Goal: Task Accomplishment & Management: Use online tool/utility

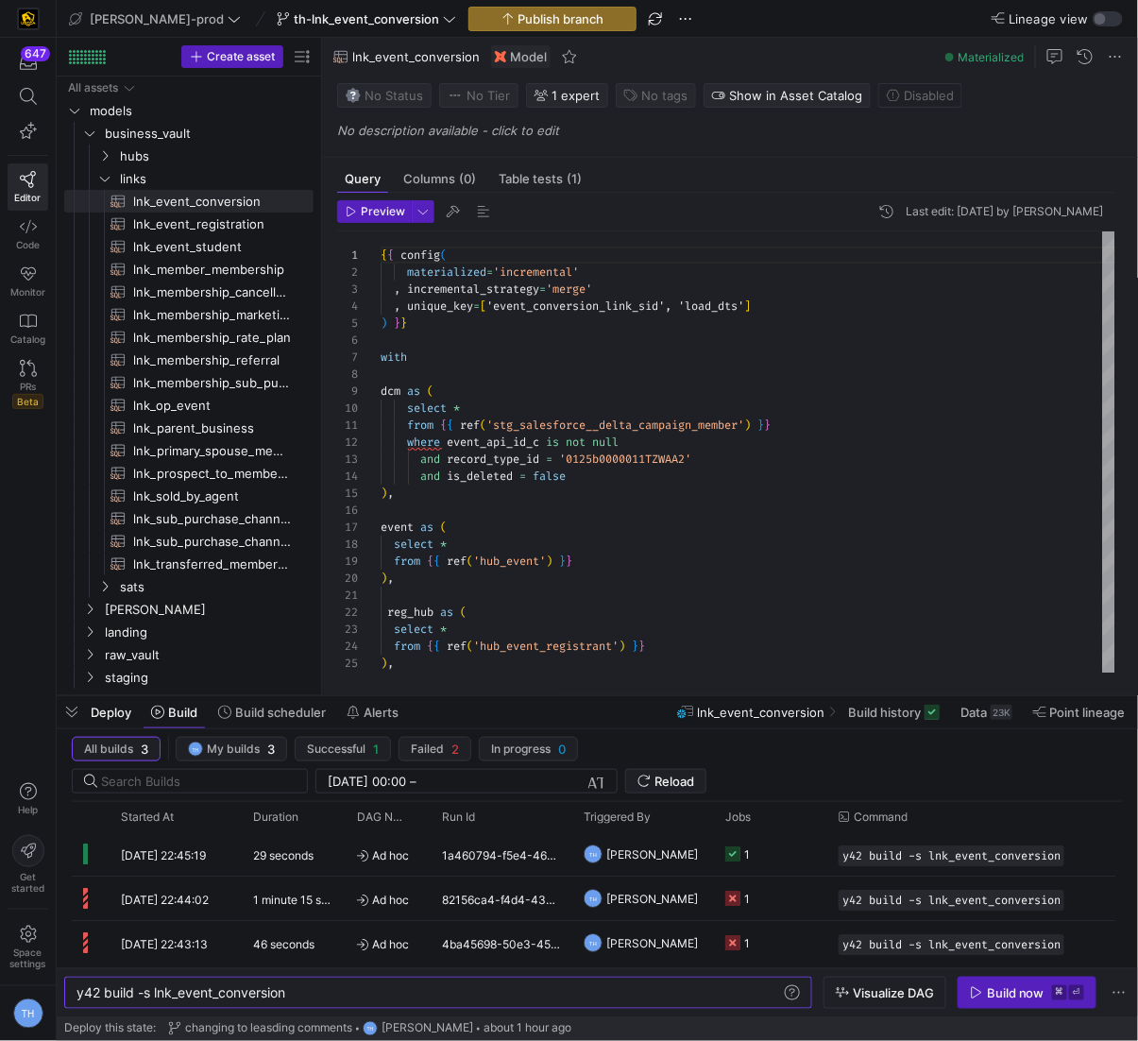
scroll to position [0, 210]
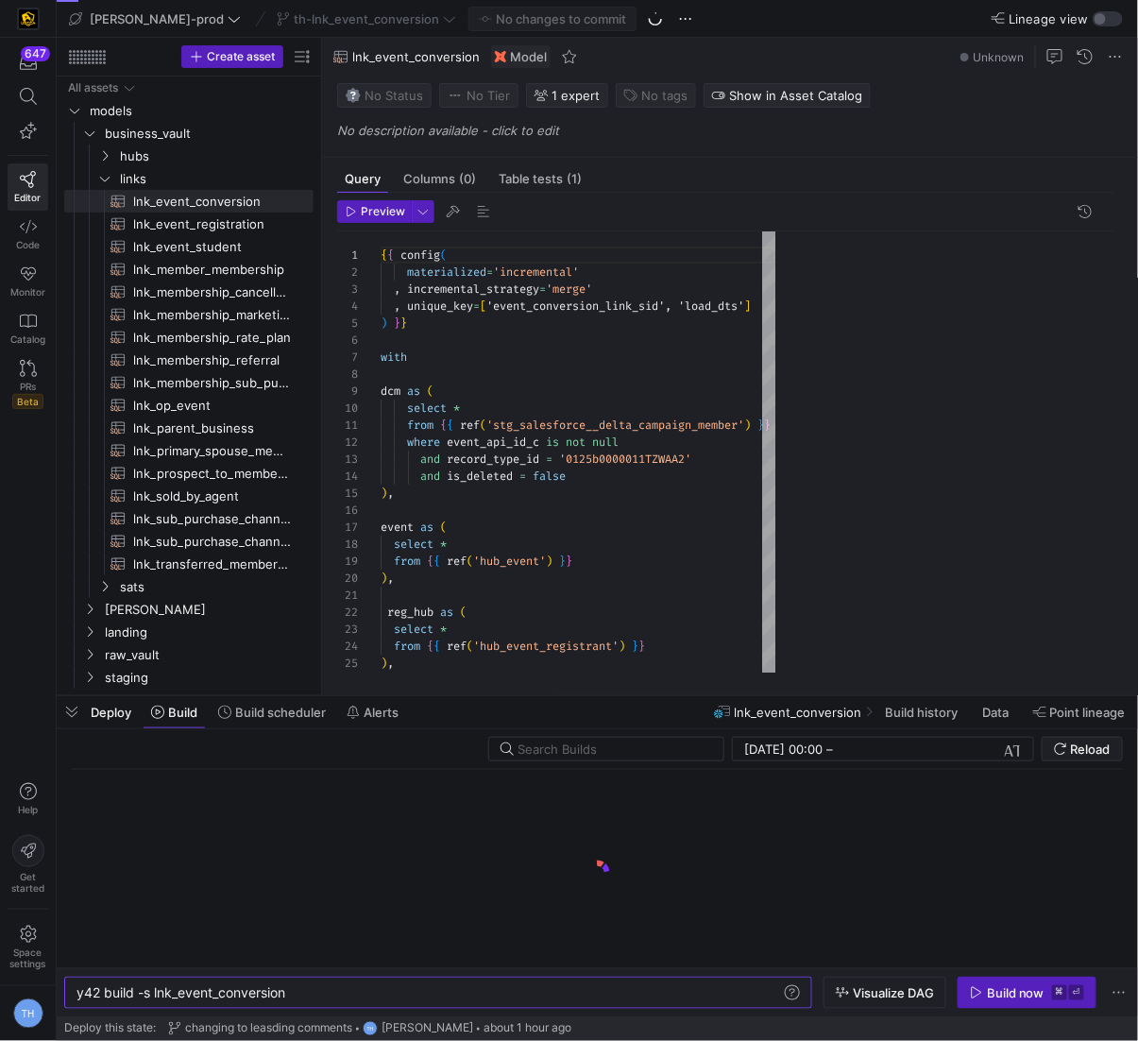
scroll to position [170, 0]
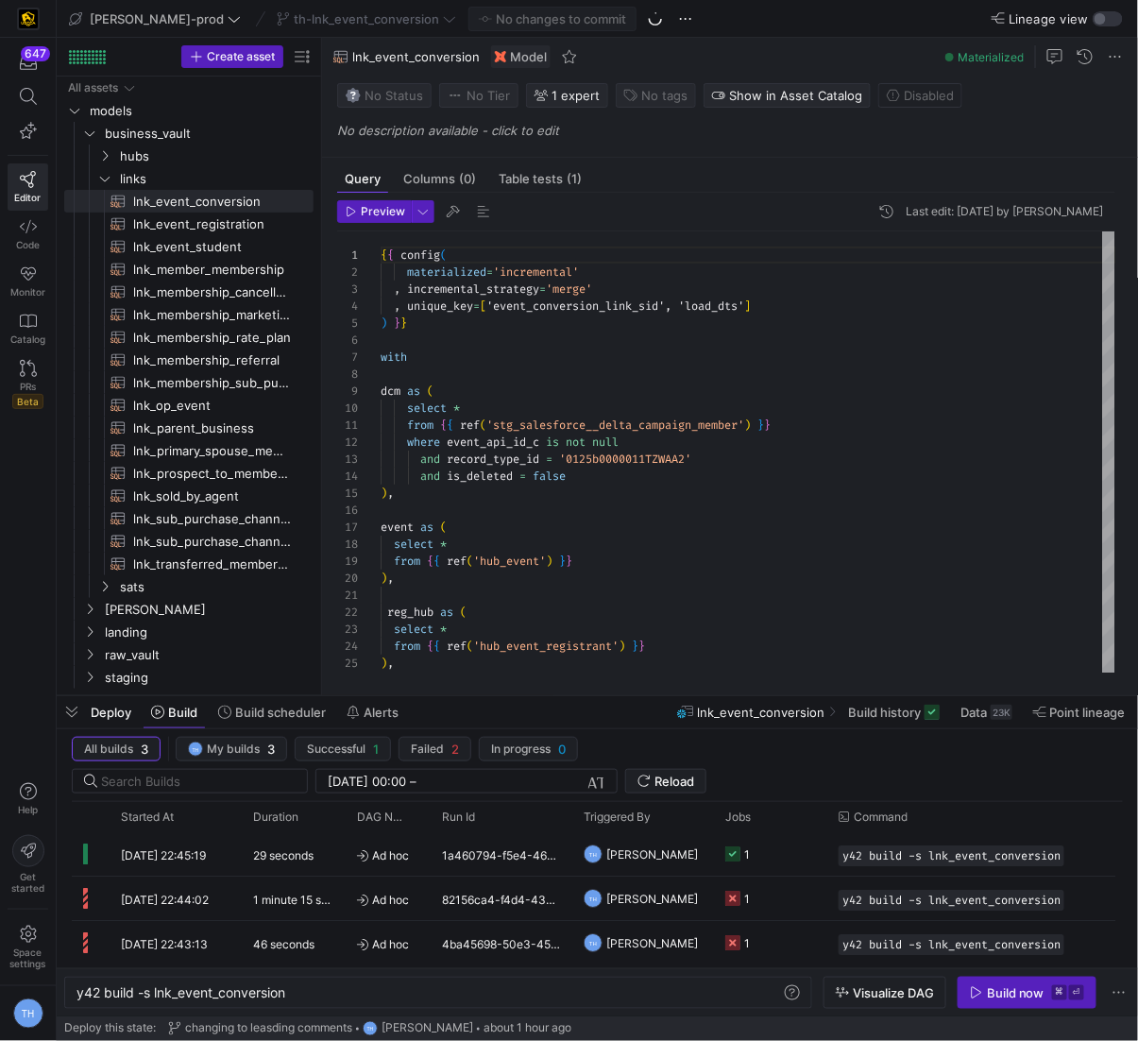
click at [331, 17] on div "th-lnk_event_conversion" at bounding box center [366, 19] width 189 height 25
click at [349, 21] on span "th-lnk_event_conversion" at bounding box center [366, 18] width 145 height 15
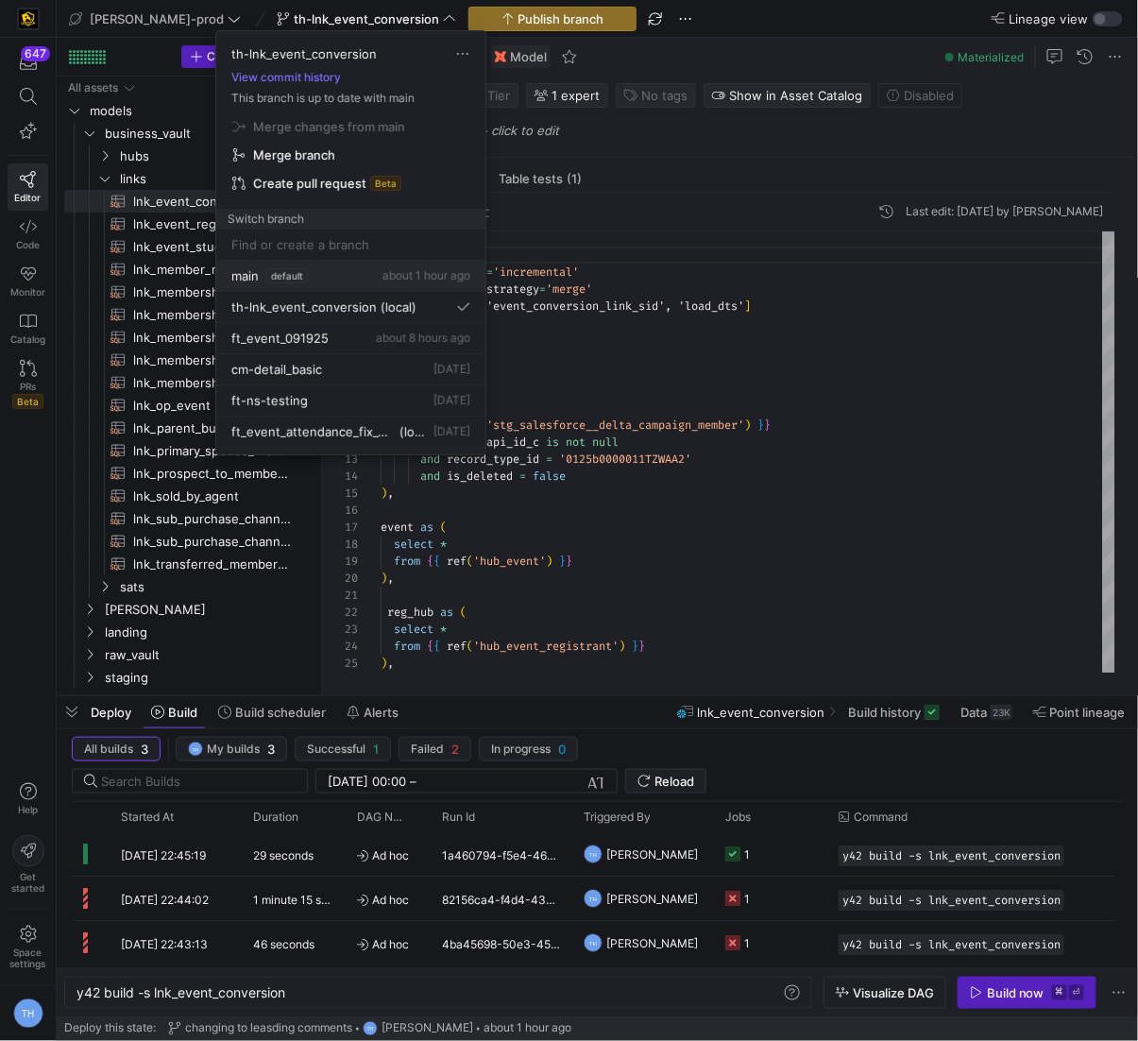
click at [344, 268] on div "main default about 1 hour ago" at bounding box center [350, 275] width 239 height 15
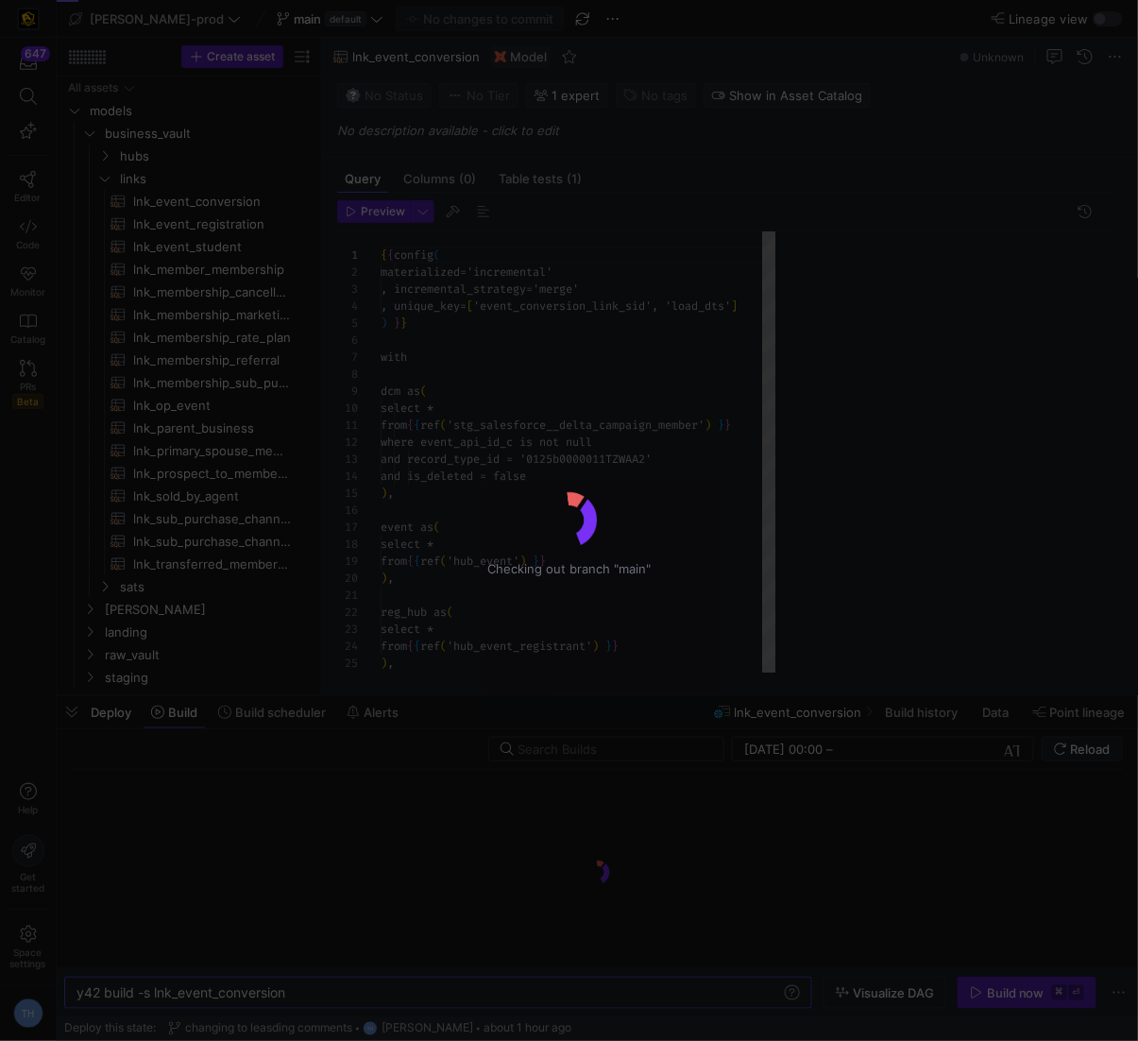
scroll to position [170, 0]
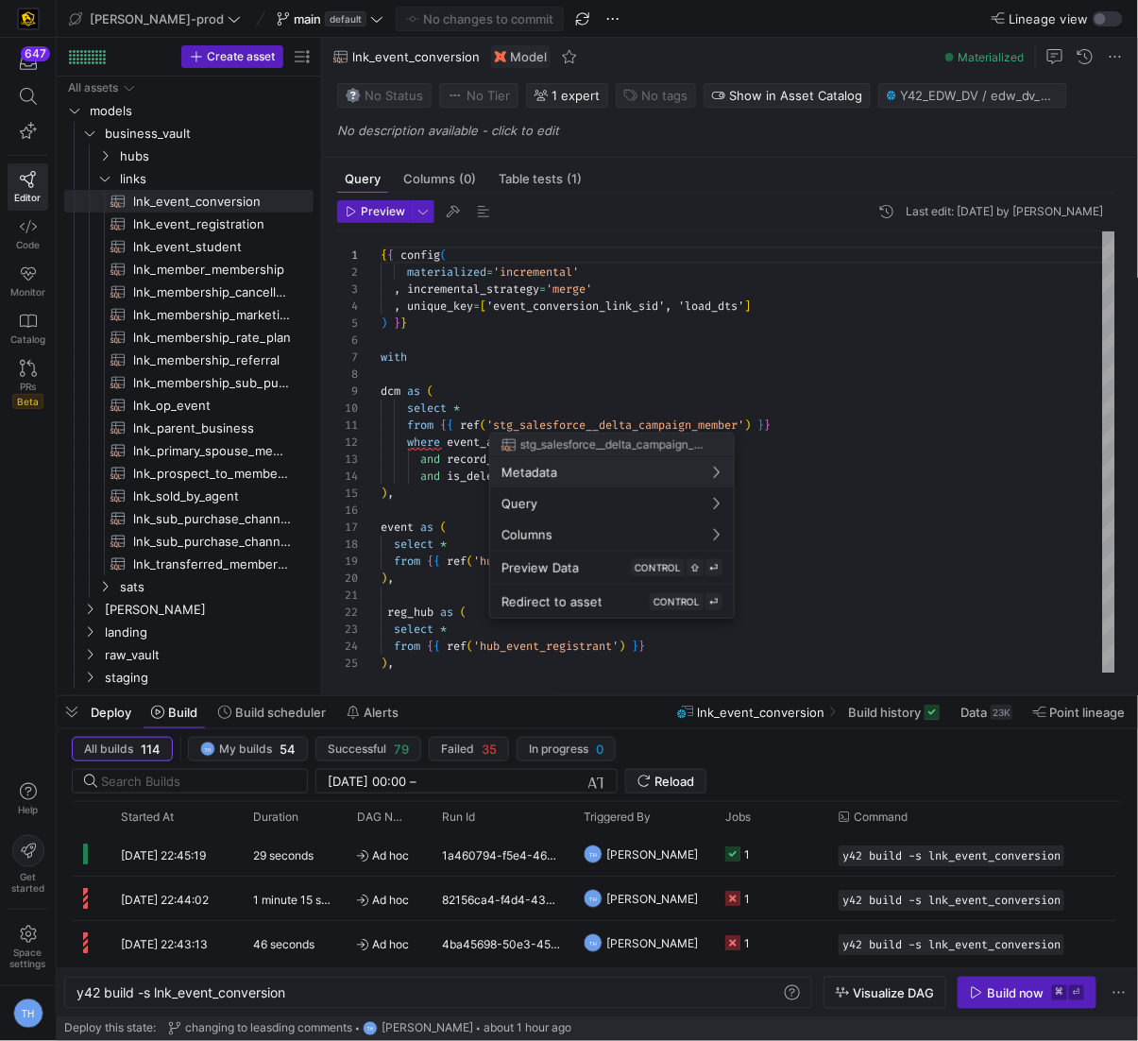
click at [552, 369] on div at bounding box center [569, 520] width 1138 height 1041
